Goal: Task Accomplishment & Management: Complete application form

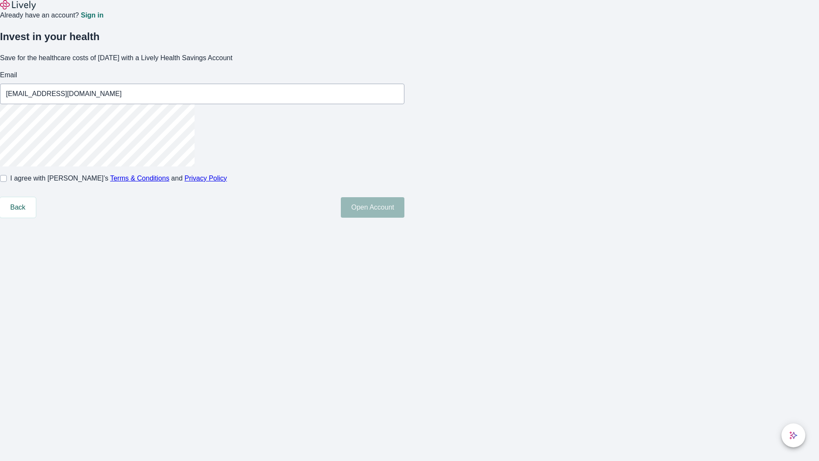
click at [7, 182] on input "I agree with Lively’s Terms & Conditions and Privacy Policy" at bounding box center [3, 178] width 7 height 7
checkbox input "true"
click at [404, 218] on button "Open Account" at bounding box center [373, 207] width 64 height 20
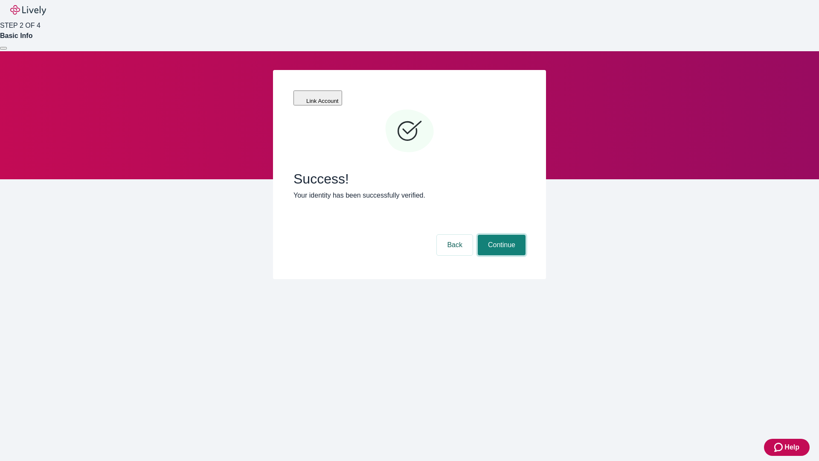
click at [500, 235] on button "Continue" at bounding box center [502, 245] width 48 height 20
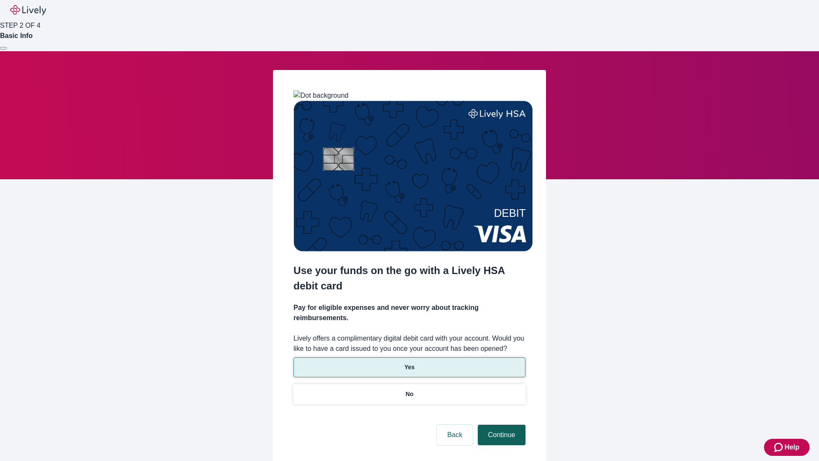
click at [409, 363] on p "Yes" at bounding box center [409, 367] width 10 height 9
click at [500, 425] on button "Continue" at bounding box center [502, 435] width 48 height 20
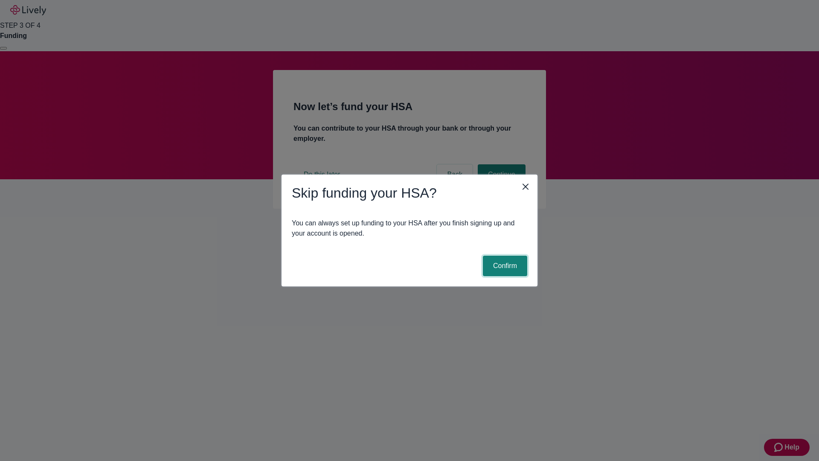
click at [504, 266] on button "Confirm" at bounding box center [505, 266] width 44 height 20
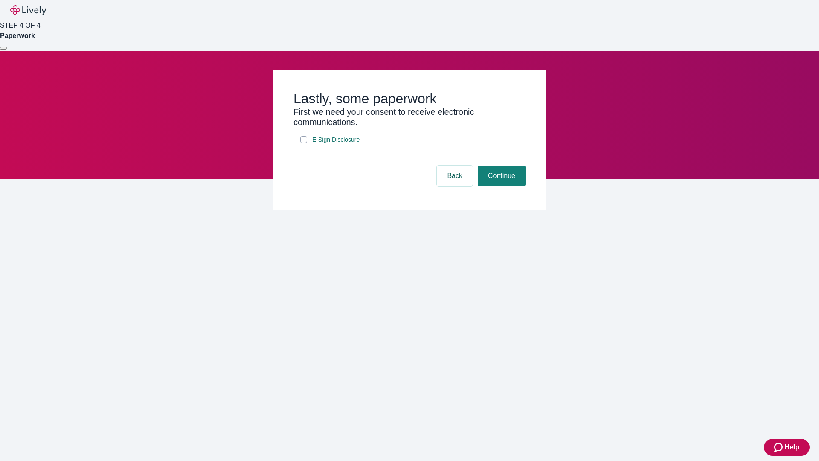
click at [304, 143] on input "E-Sign Disclosure" at bounding box center [303, 139] width 7 height 7
checkbox input "true"
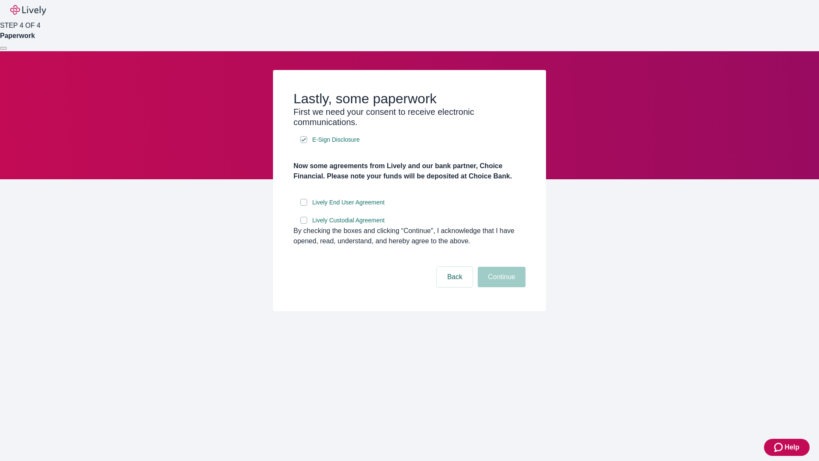
click at [304, 206] on input "Lively End User Agreement" at bounding box center [303, 202] width 7 height 7
checkbox input "true"
click at [304, 224] on input "Lively Custodial Agreement" at bounding box center [303, 220] width 7 height 7
checkbox input "true"
click at [500, 287] on button "Continue" at bounding box center [502, 277] width 48 height 20
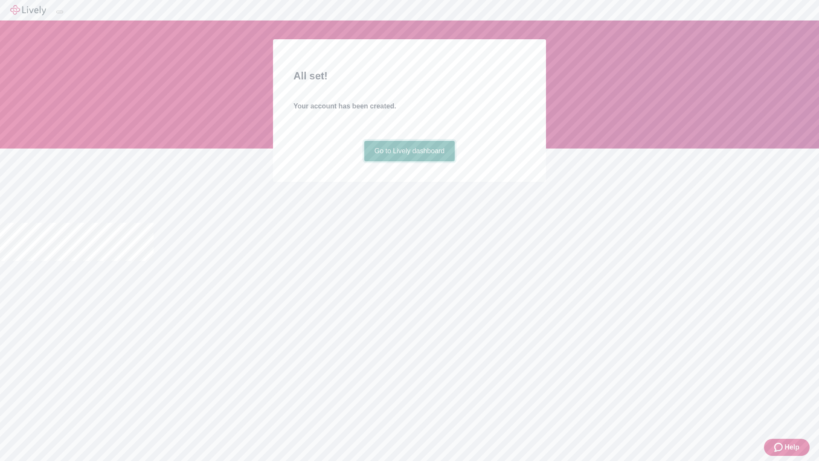
click at [409, 161] on link "Go to Lively dashboard" at bounding box center [409, 151] width 91 height 20
